Goal: Task Accomplishment & Management: Complete application form

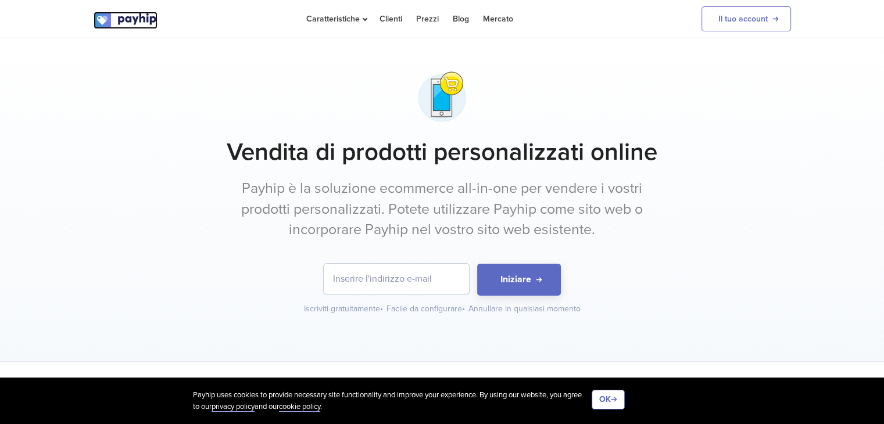
click at [144, 23] on img at bounding box center [126, 20] width 64 height 17
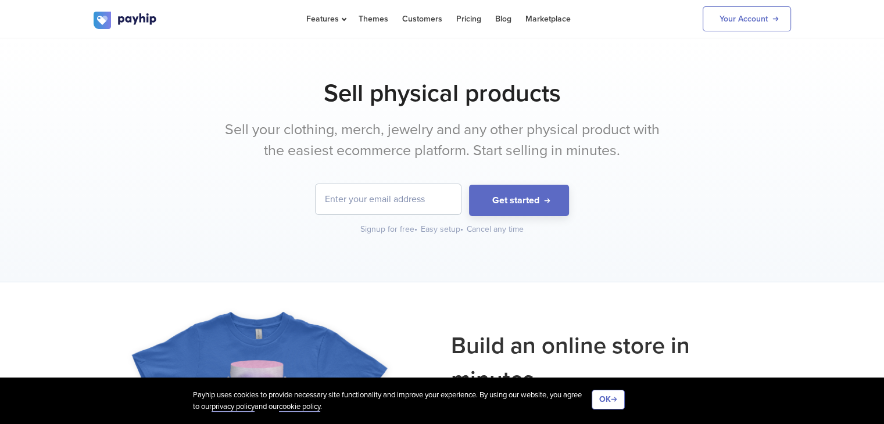
click at [429, 197] on input "email" at bounding box center [388, 199] width 145 height 30
type input "amigurumi"
click at [469, 185] on button "Get started" at bounding box center [519, 201] width 100 height 32
click at [542, 203] on button "Get started" at bounding box center [519, 201] width 100 height 32
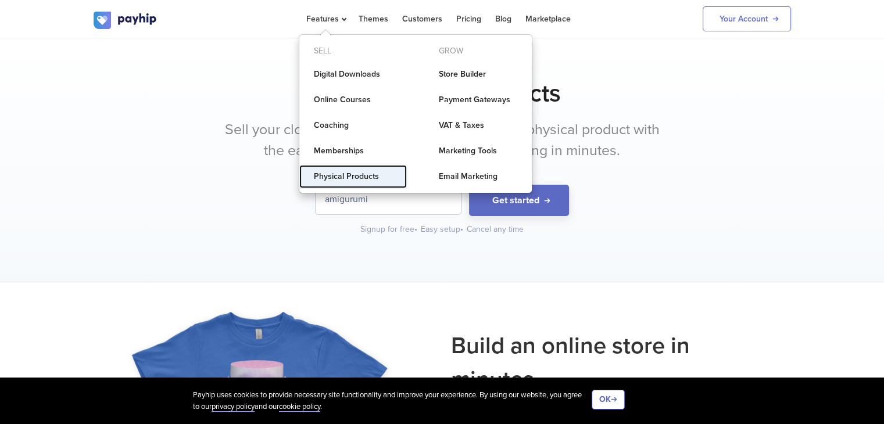
click at [354, 172] on link "Physical Products" at bounding box center [353, 176] width 108 height 23
